Goal: Information Seeking & Learning: Learn about a topic

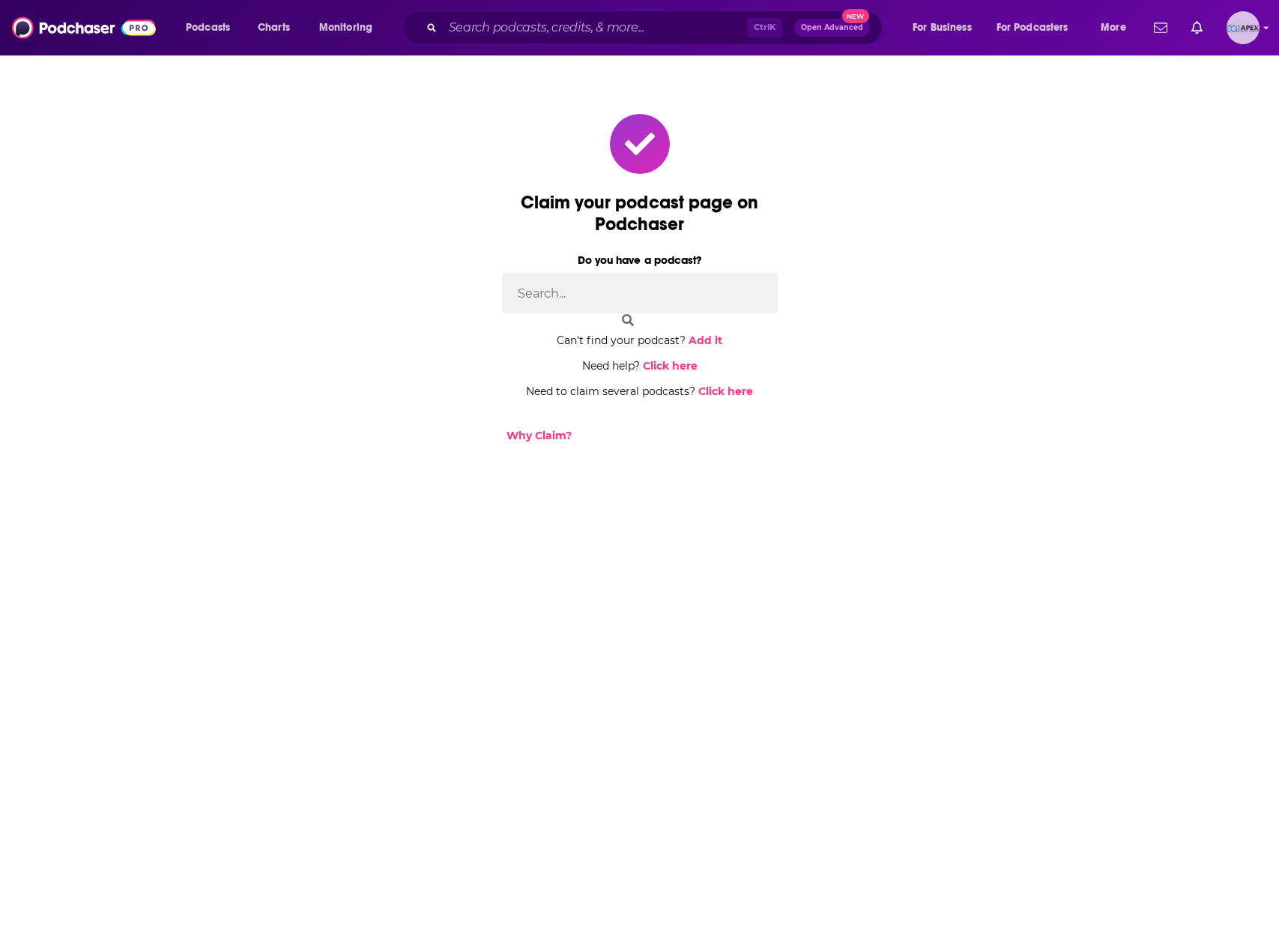
click at [1249, 27] on img "Logged in as Apex" at bounding box center [1243, 27] width 33 height 33
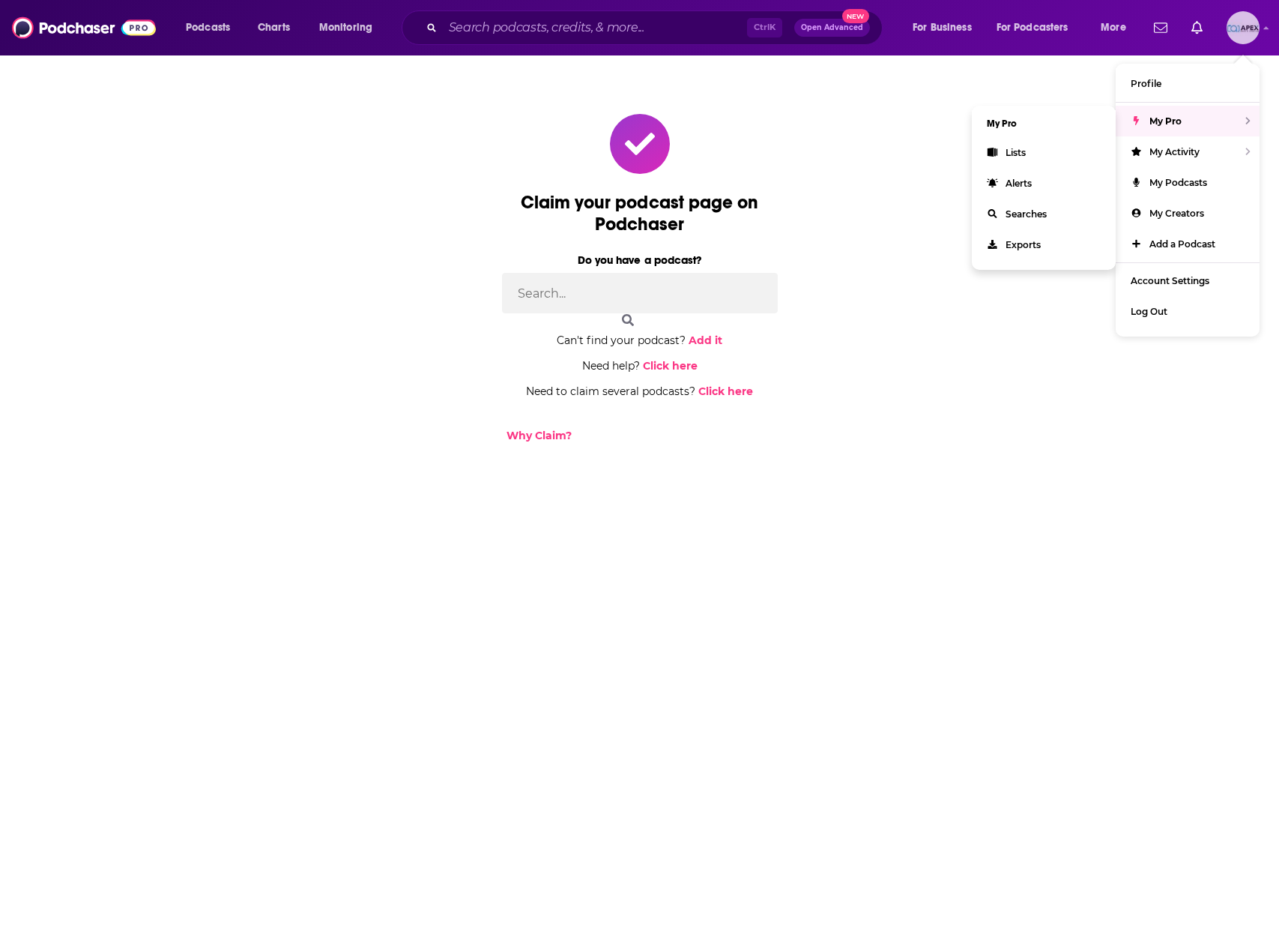
click at [1163, 116] on span "My Pro" at bounding box center [1166, 121] width 32 height 11
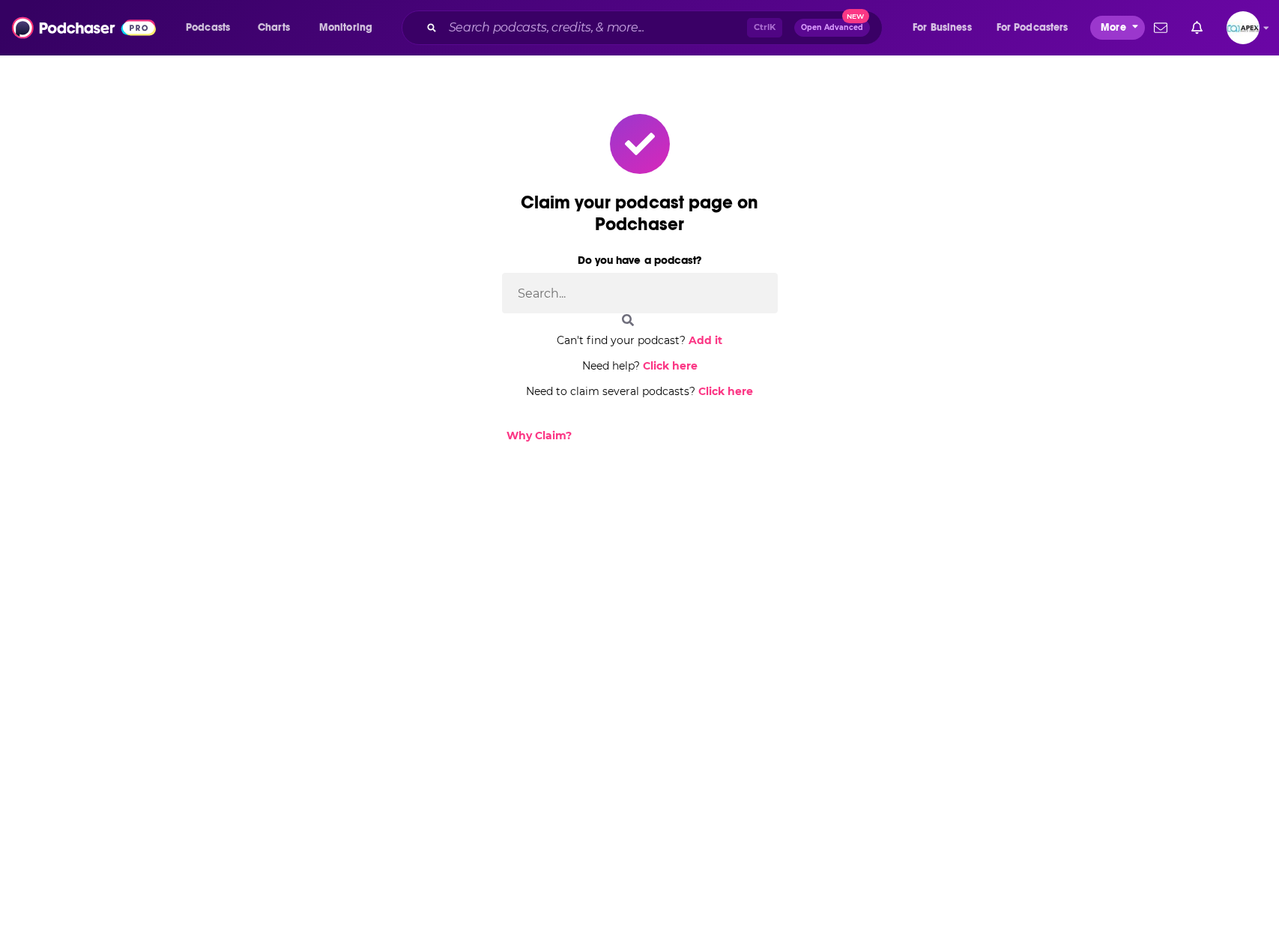
click at [1126, 28] on button "More" at bounding box center [1118, 28] width 55 height 24
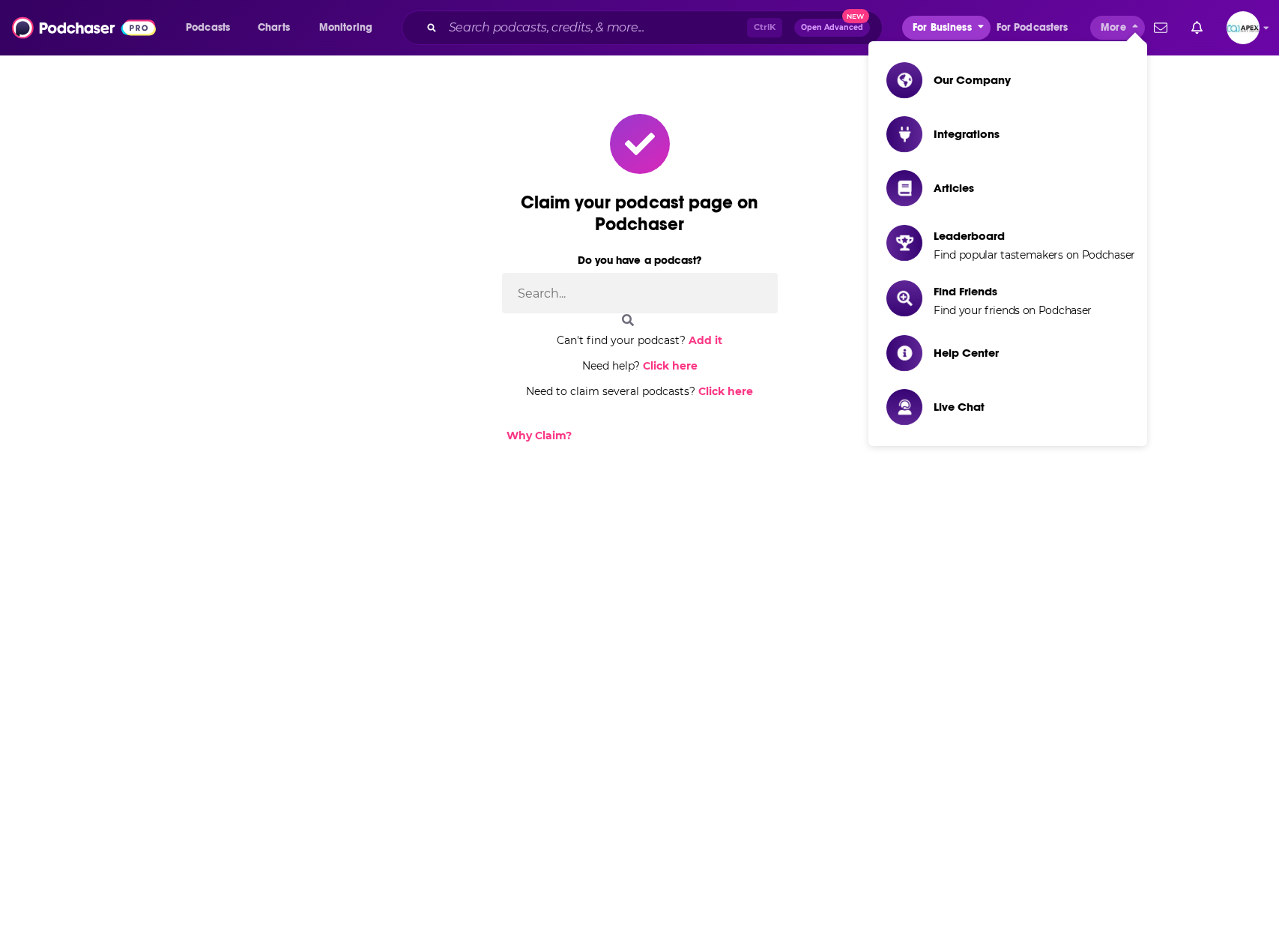
click at [943, 31] on span "For Business" at bounding box center [942, 27] width 59 height 21
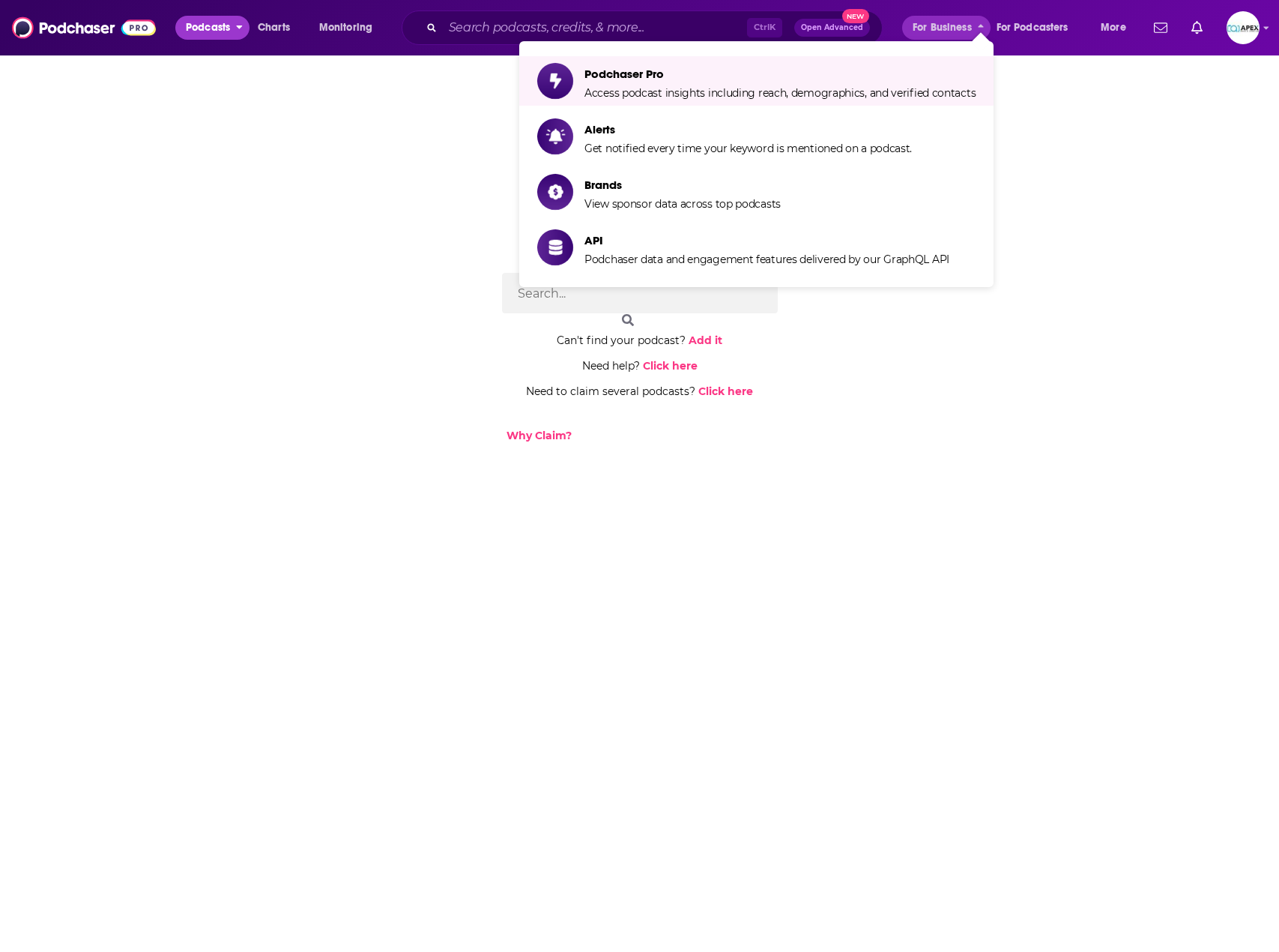
click at [218, 31] on span "Podcasts" at bounding box center [207, 27] width 44 height 21
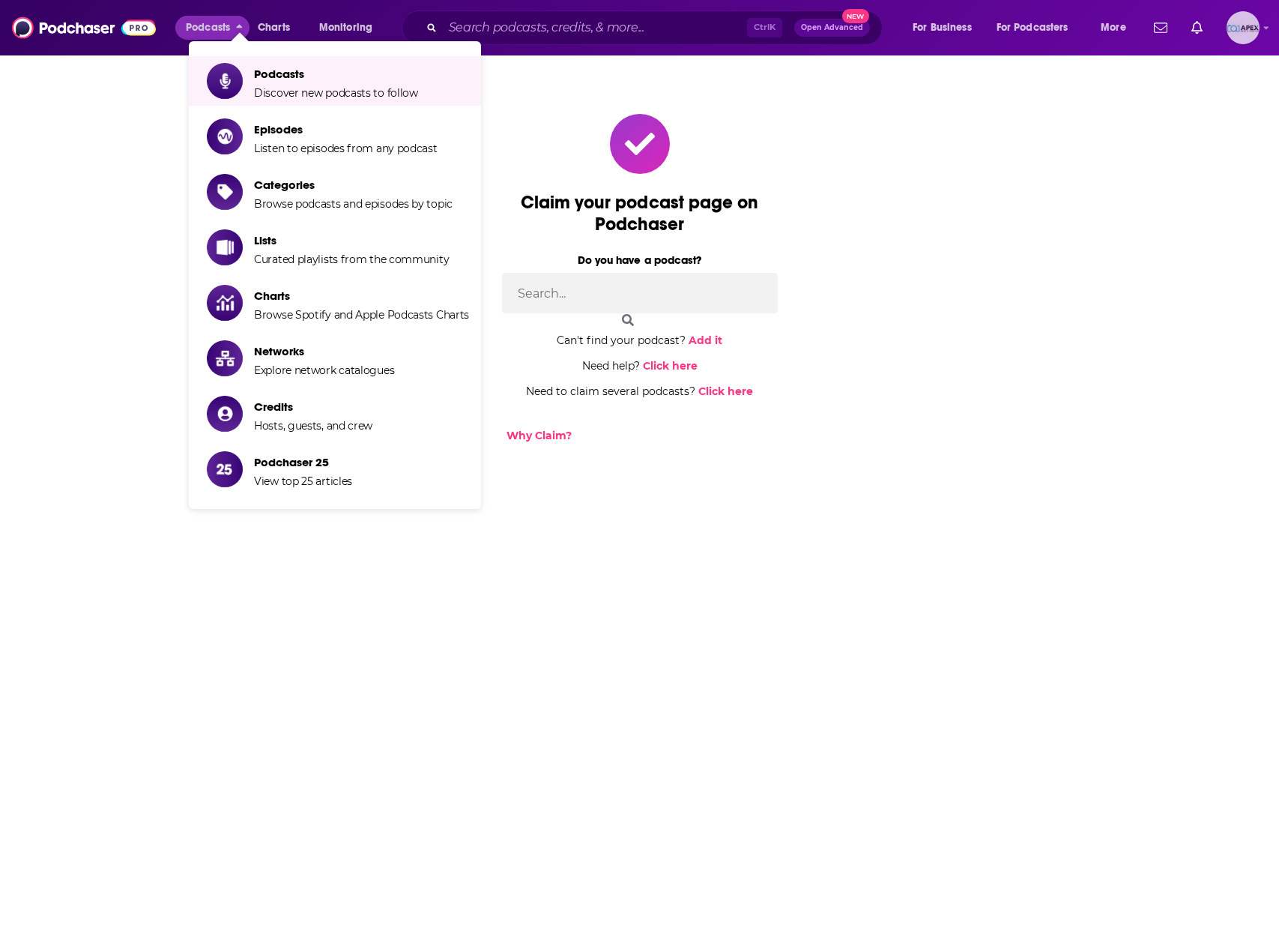
click at [1252, 37] on img "Logged in as Apex" at bounding box center [1243, 27] width 33 height 33
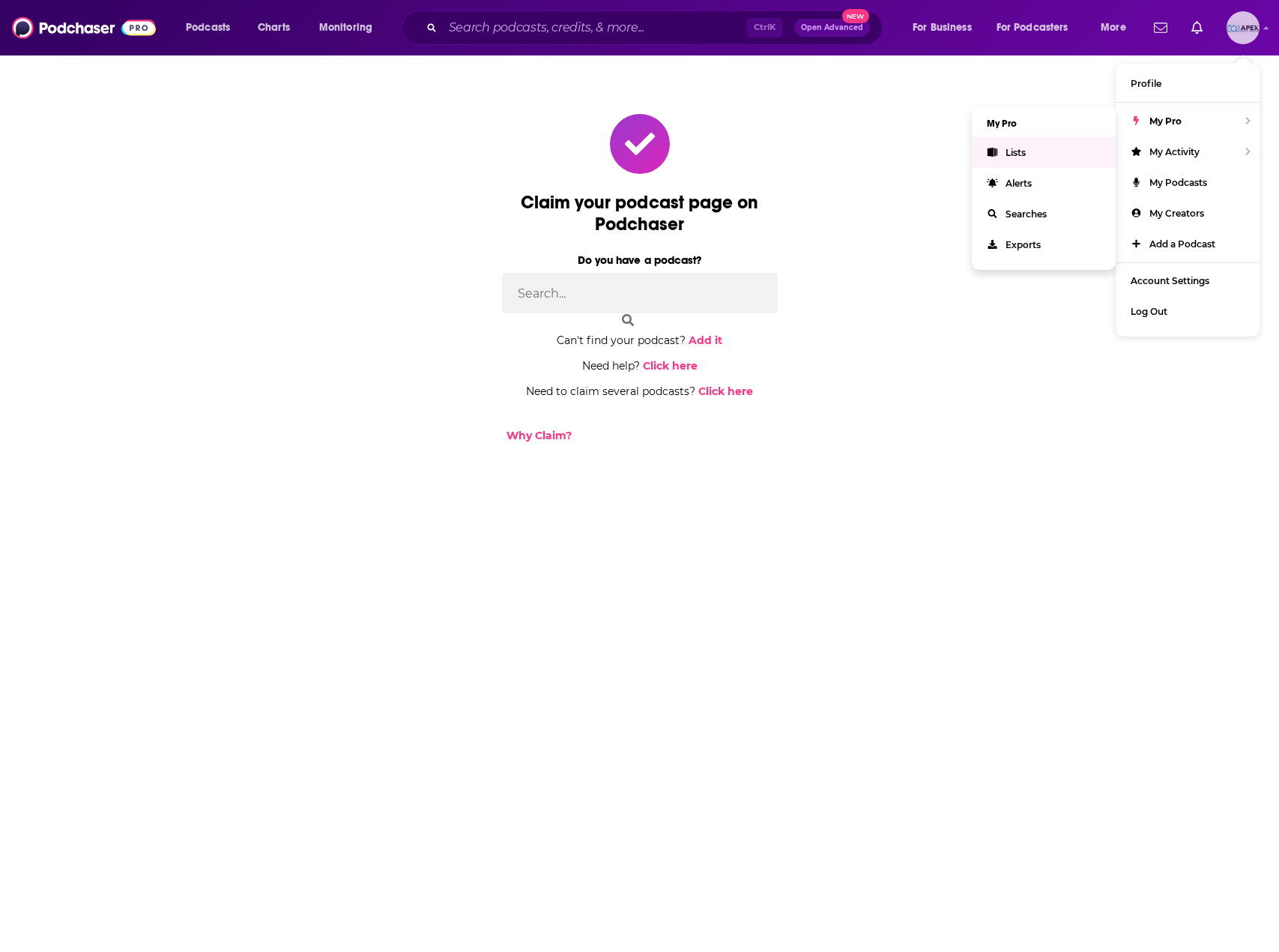
click at [1056, 157] on link "Lists" at bounding box center [1044, 153] width 144 height 31
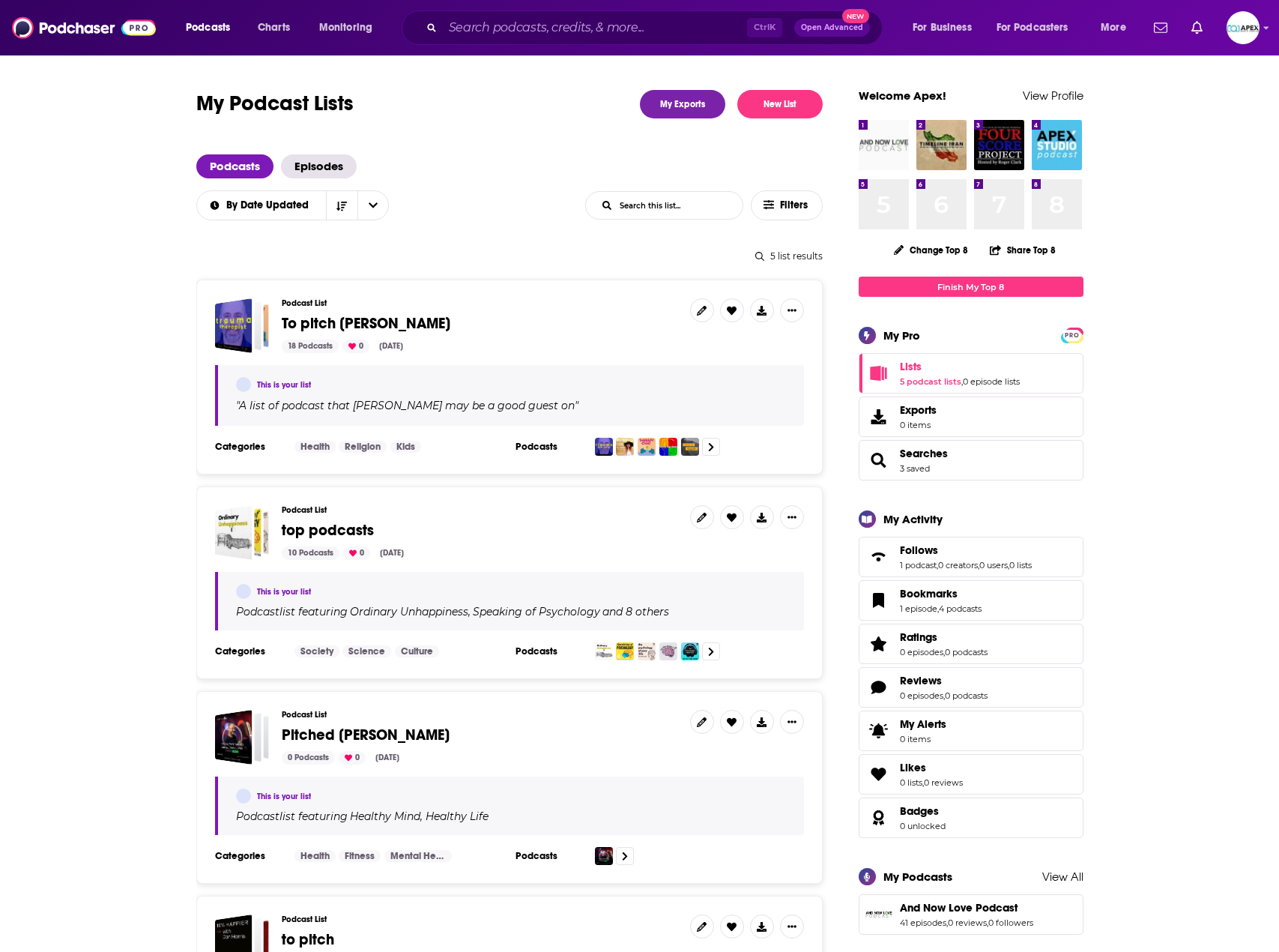
click at [880, 153] on img "And Now Love Podcast" at bounding box center [884, 145] width 51 height 51
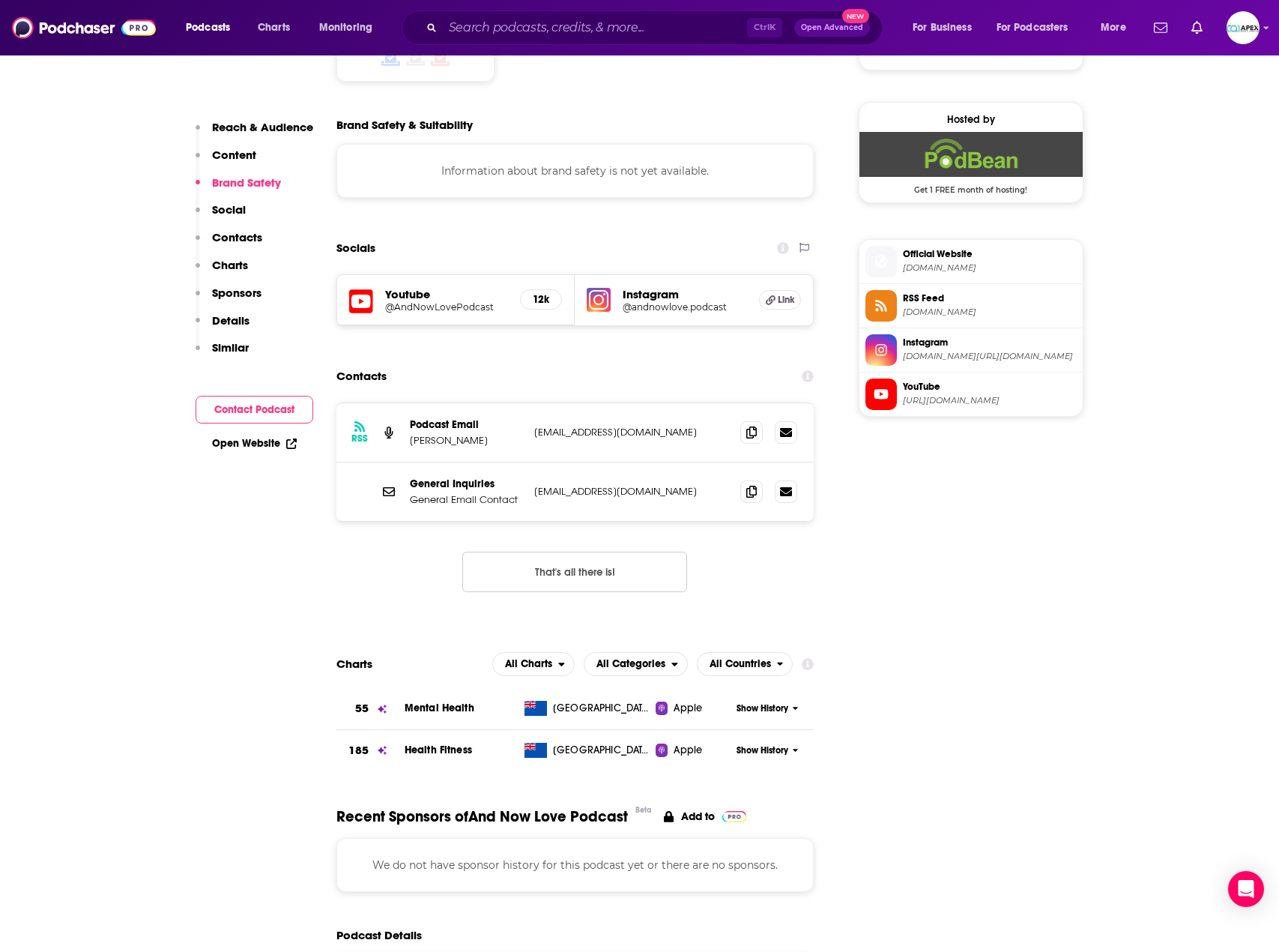
scroll to position [1424, 0]
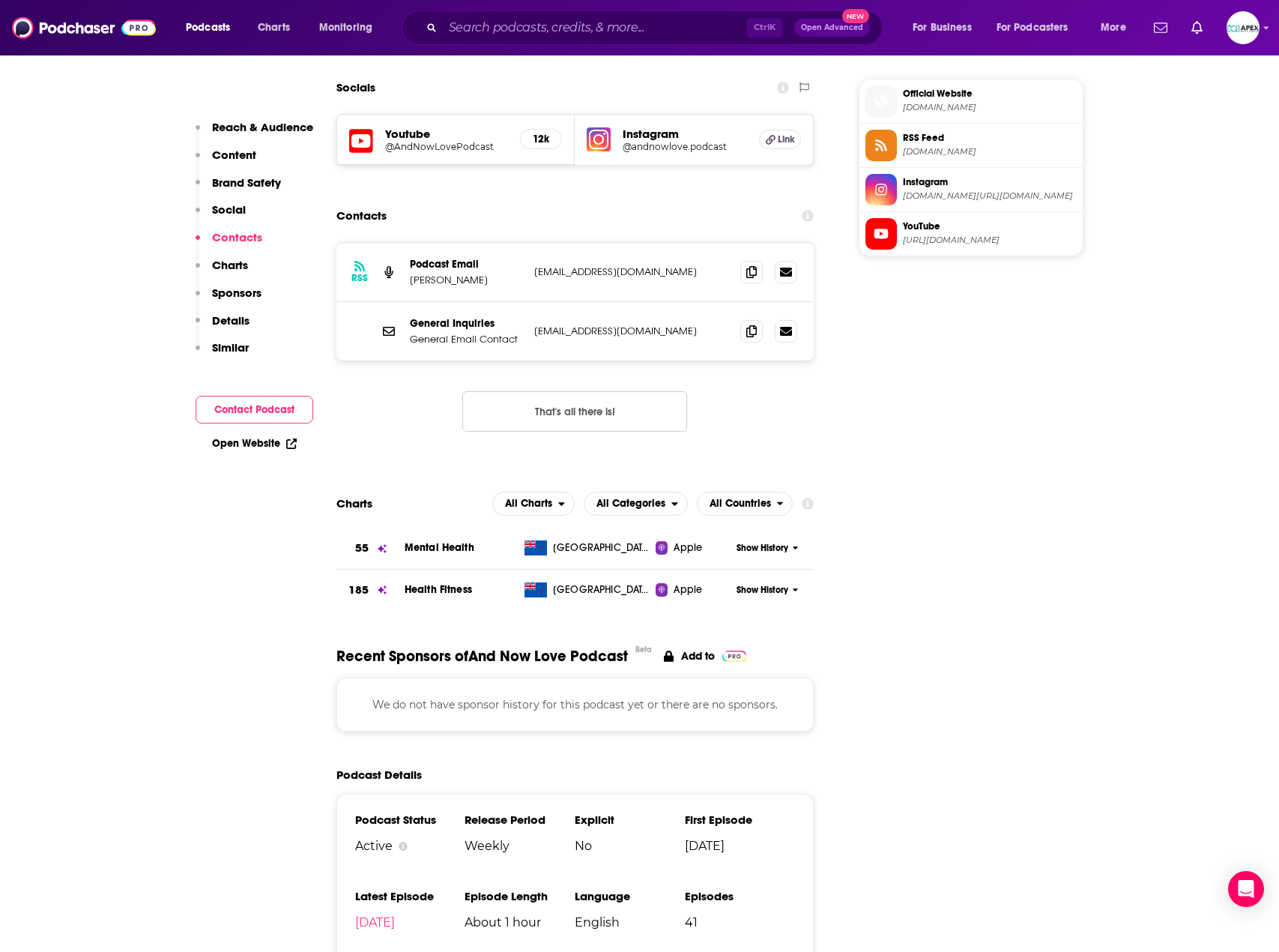
click at [794, 586] on icon at bounding box center [795, 590] width 6 height 9
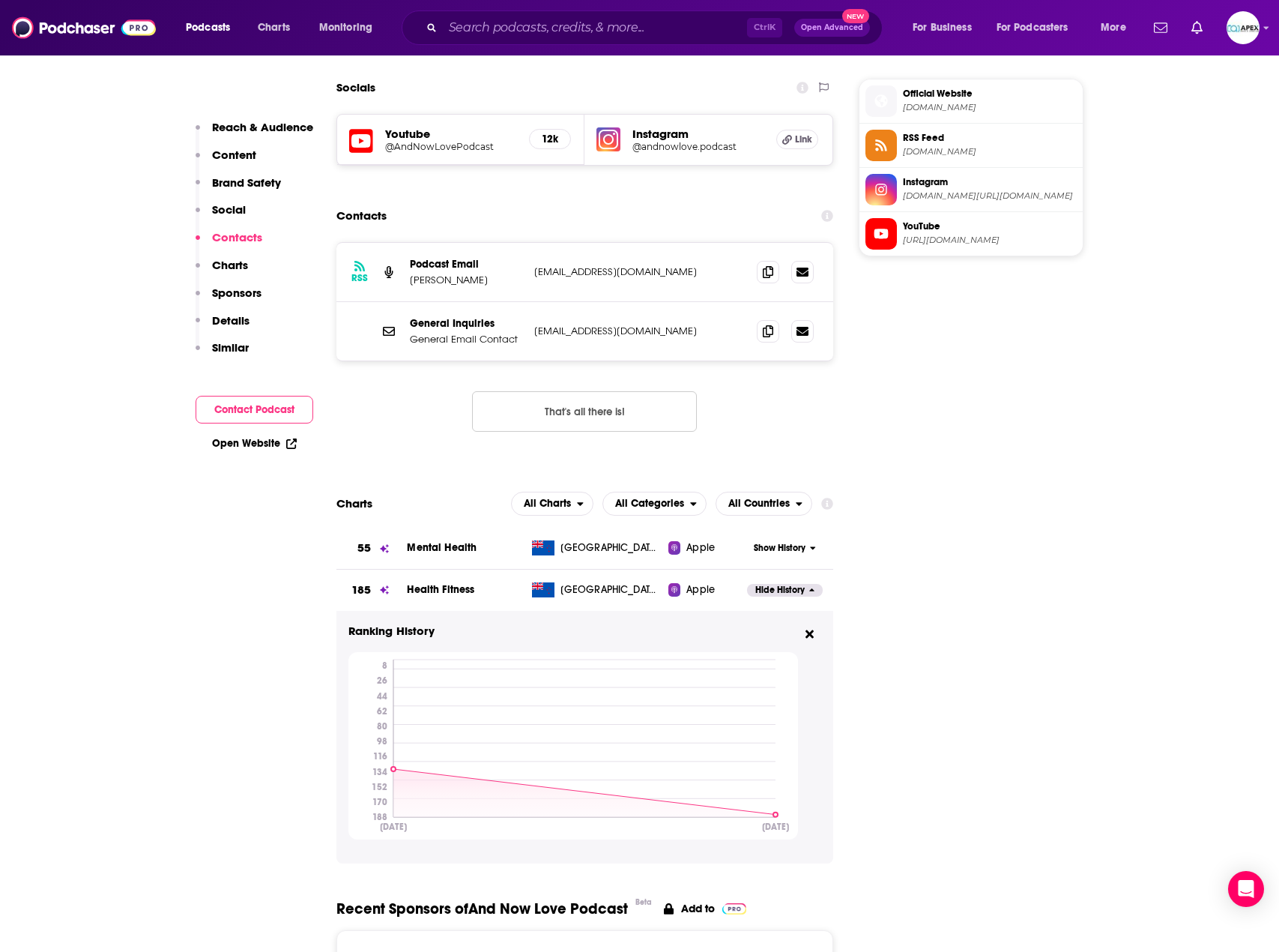
click at [818, 584] on button "Hide History" at bounding box center [784, 590] width 75 height 13
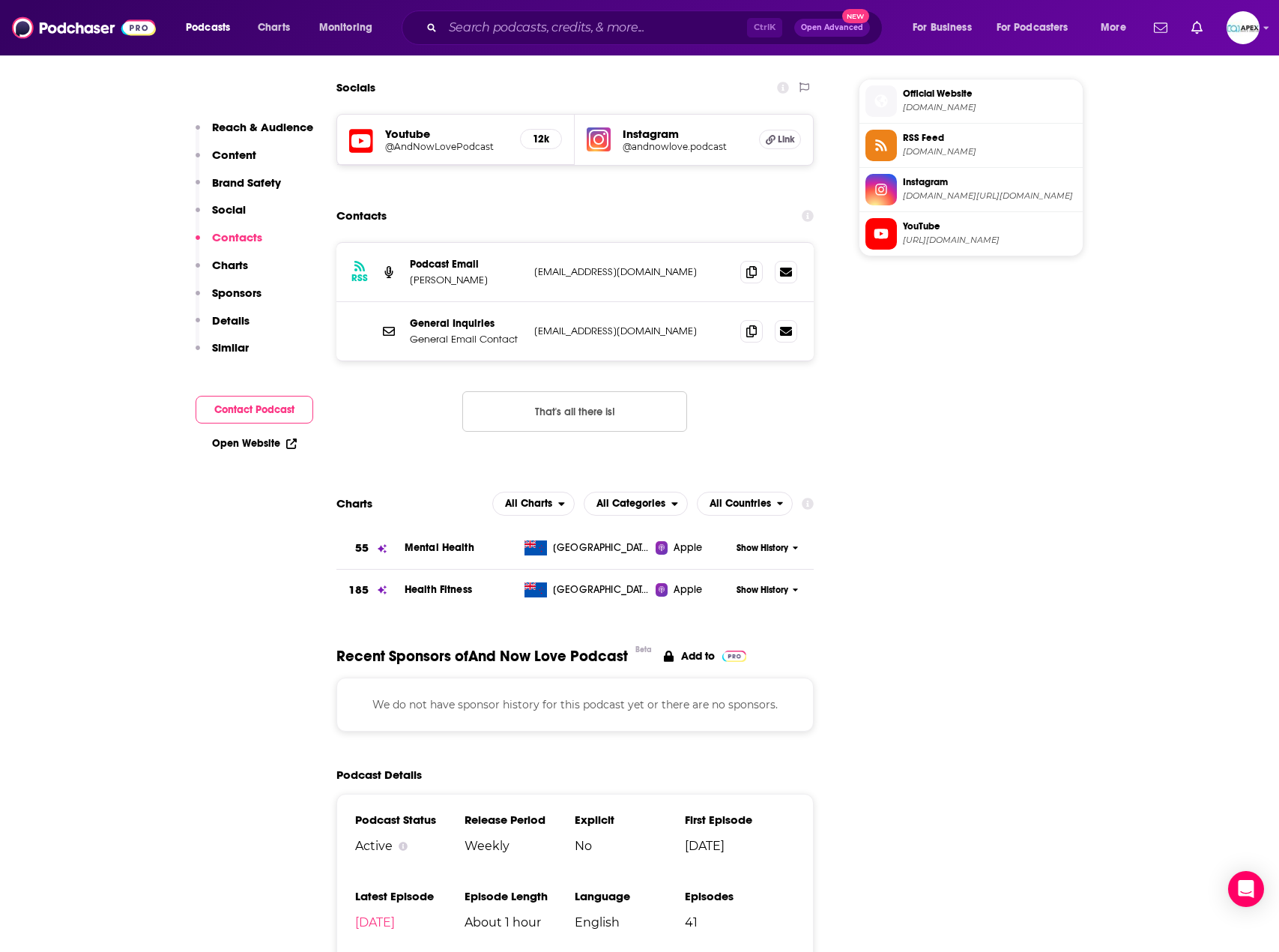
click at [794, 543] on icon at bounding box center [795, 547] width 6 height 9
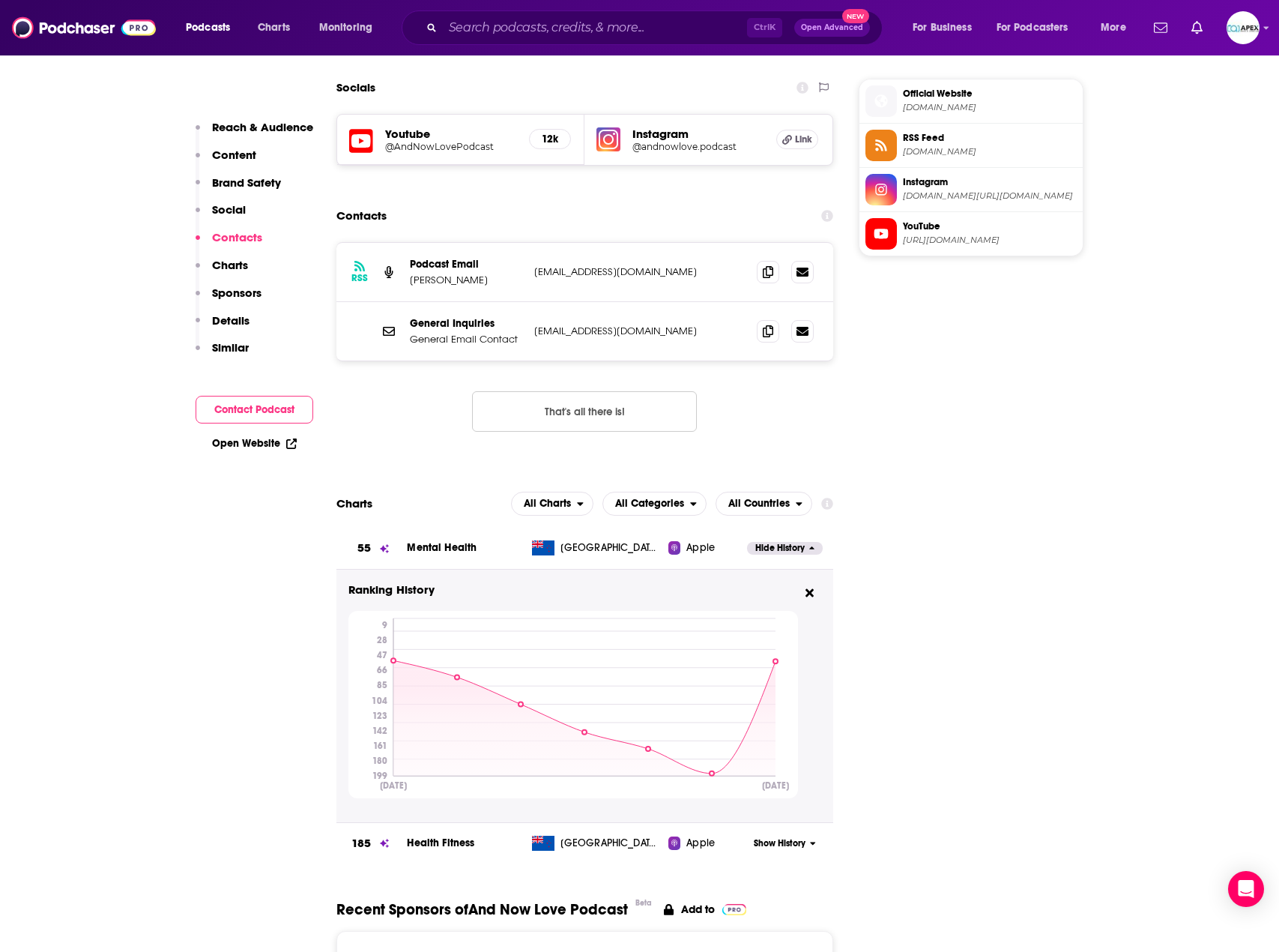
click at [808, 541] on button "Hide History" at bounding box center [784, 548] width 75 height 13
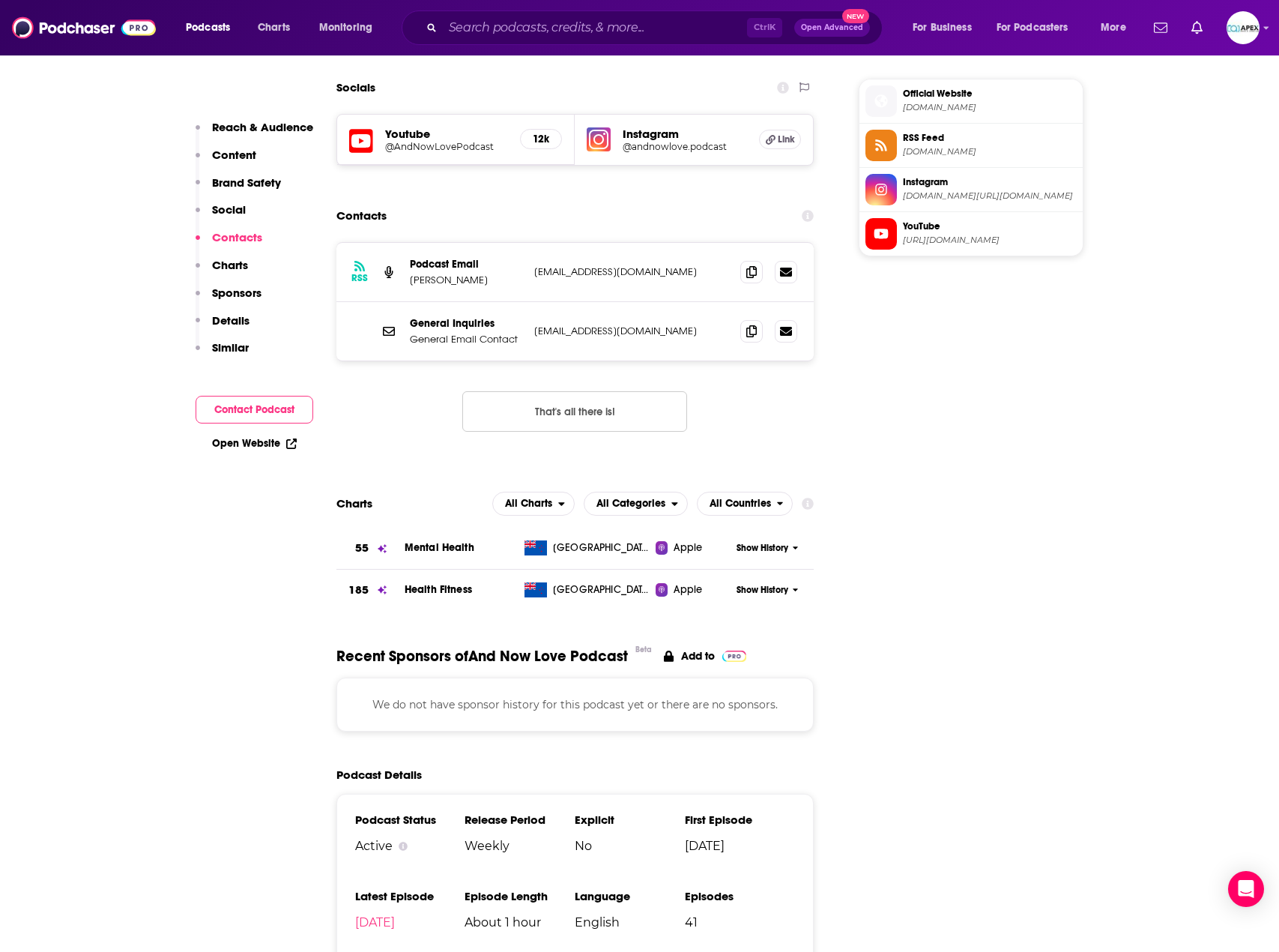
click at [770, 541] on span "Show History" at bounding box center [762, 548] width 51 height 13
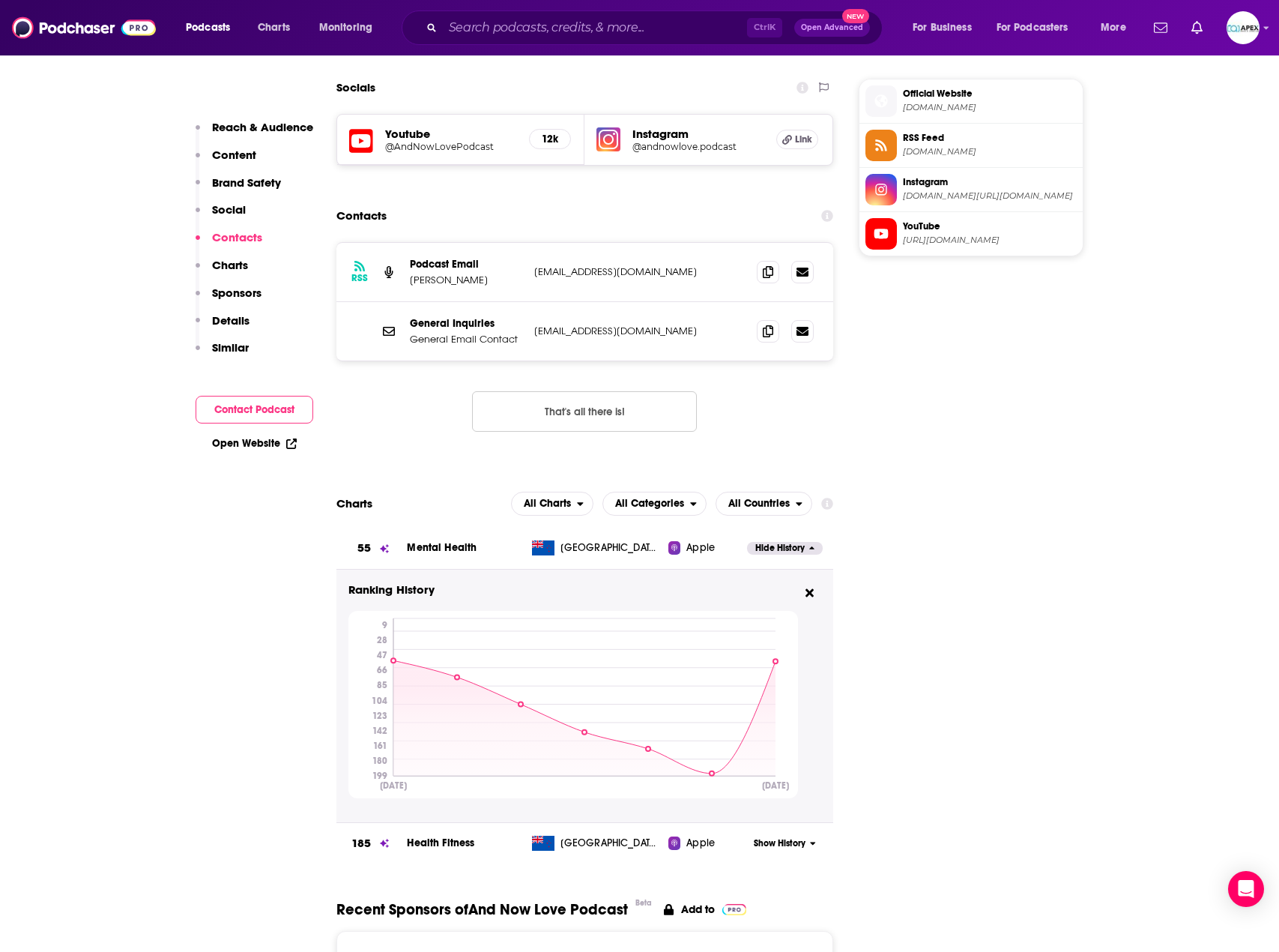
click at [795, 837] on span "Show History" at bounding box center [779, 844] width 51 height 13
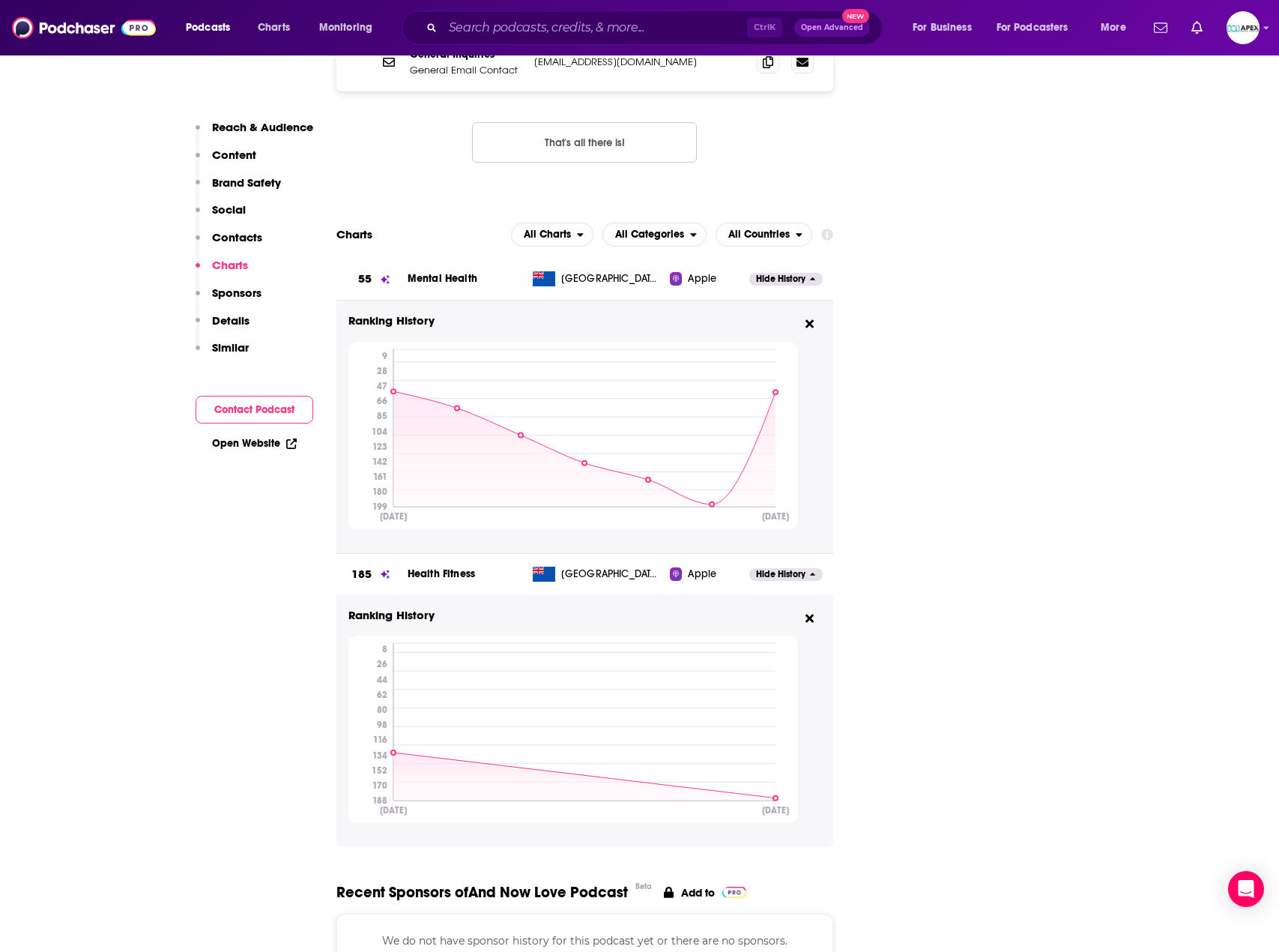
scroll to position [1649, 0]
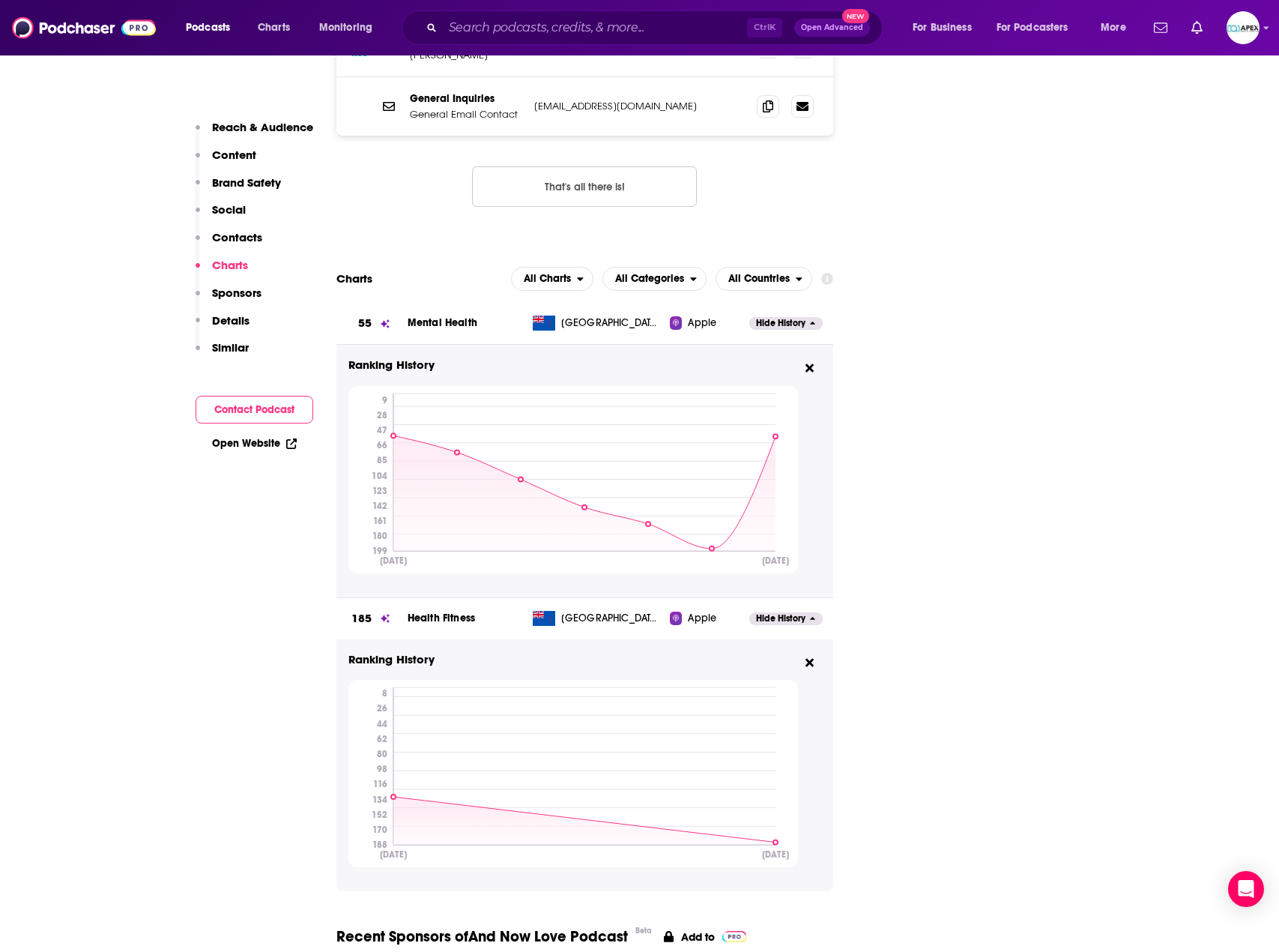
drag, startPoint x: 808, startPoint y: 626, endPoint x: 799, endPoint y: 453, distance: 173.2
click at [809, 656] on icon at bounding box center [810, 662] width 8 height 12
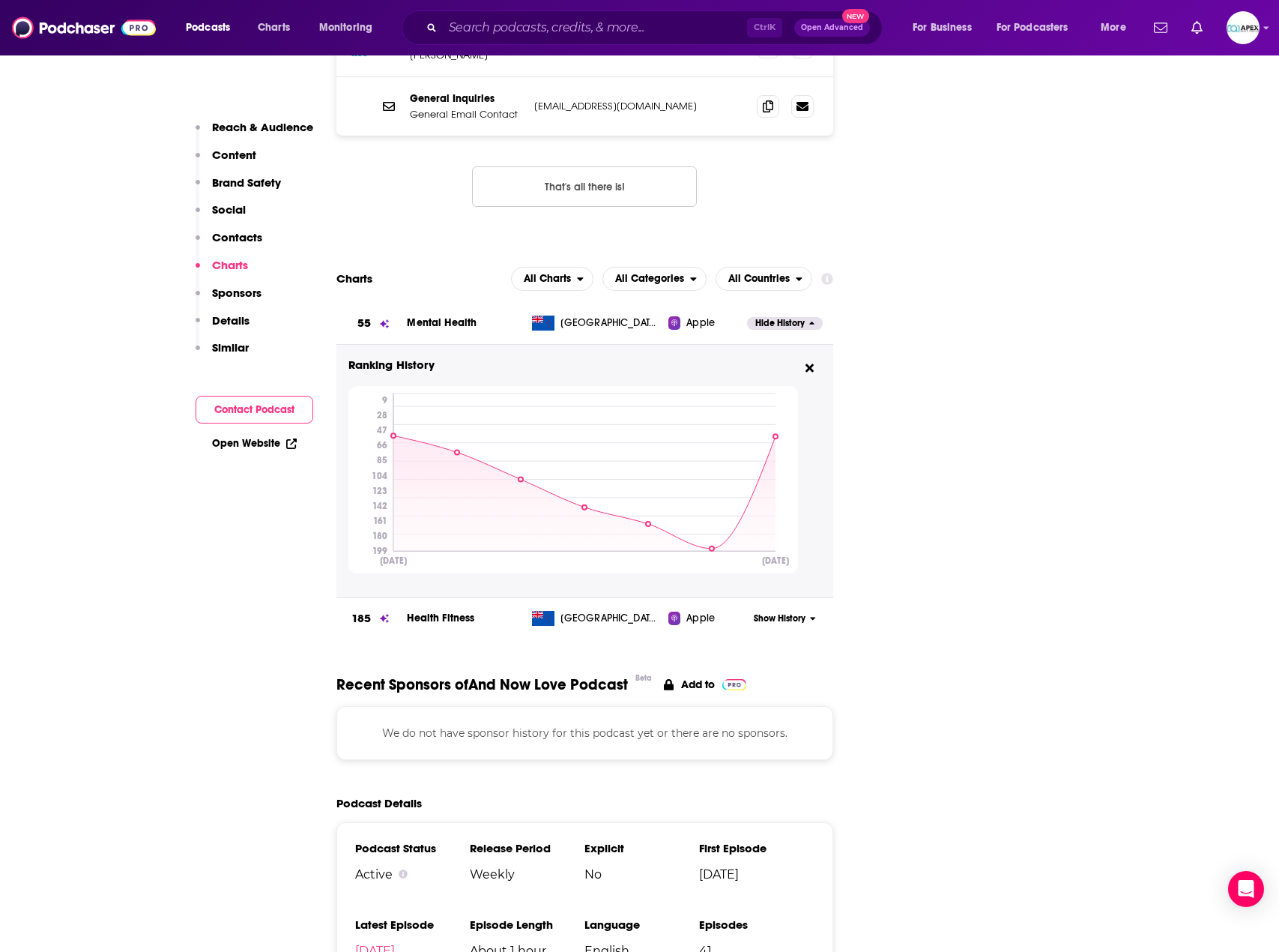
click at [790, 317] on span "Hide History" at bounding box center [780, 324] width 50 height 13
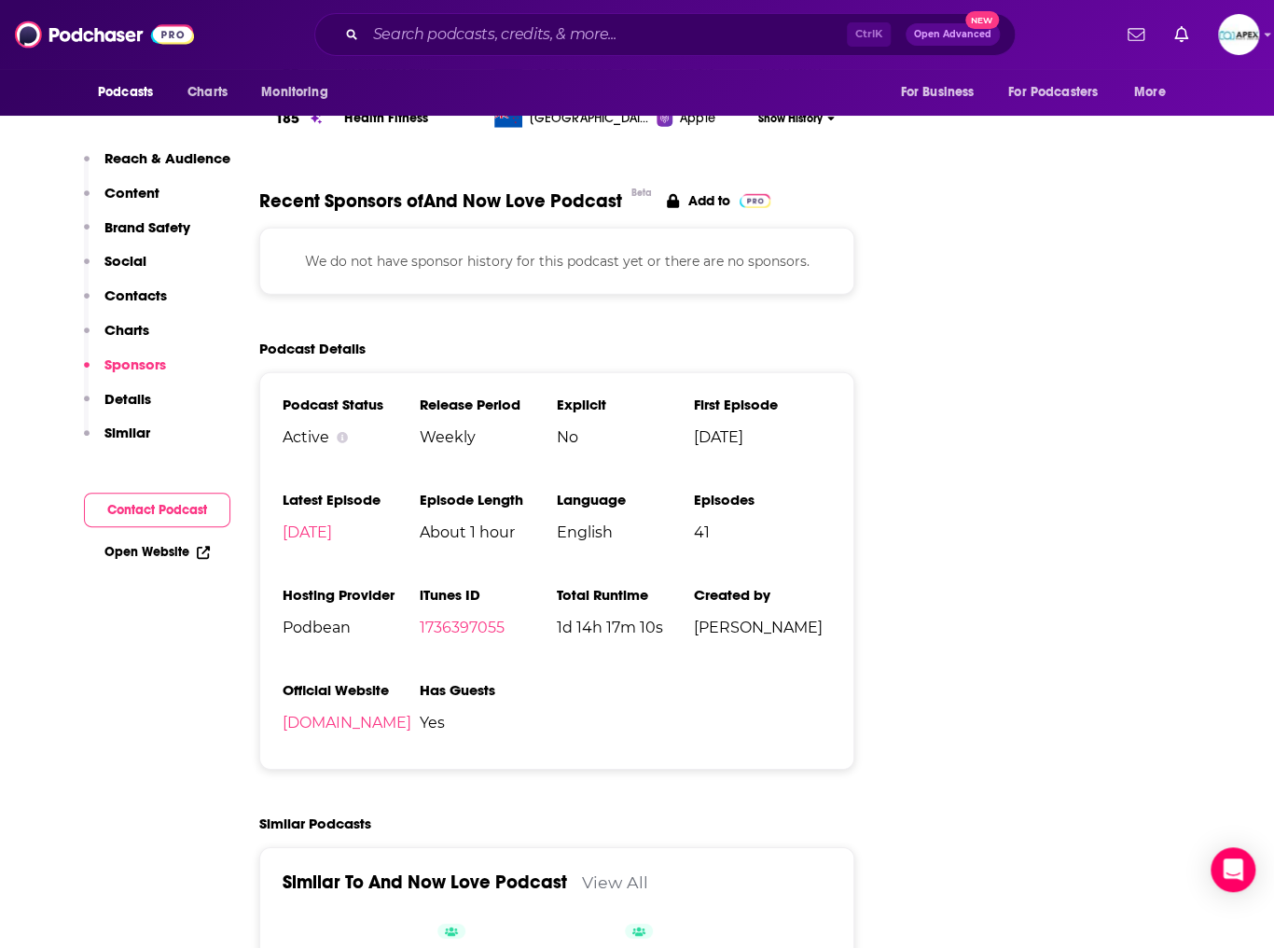
scroll to position [2398, 0]
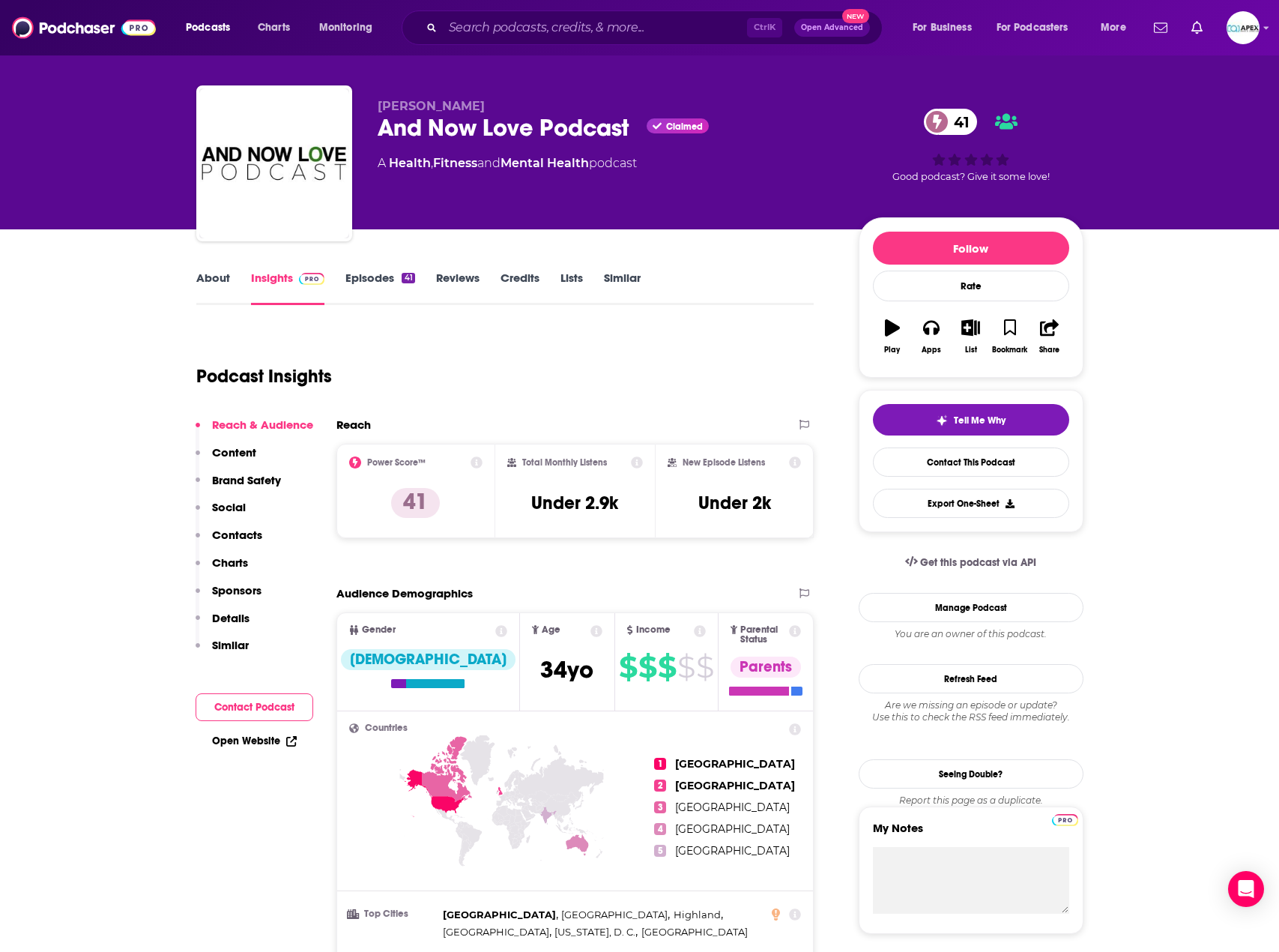
scroll to position [0, 0]
